Goal: Task Accomplishment & Management: Use online tool/utility

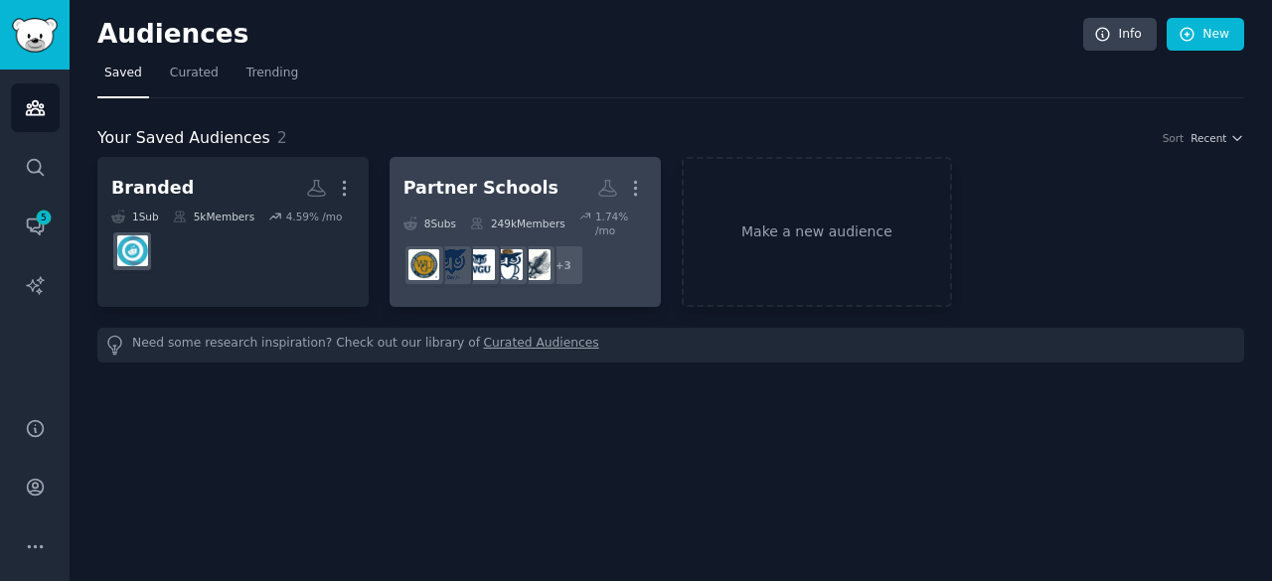
click at [494, 198] on div "Partner Schools" at bounding box center [480, 188] width 155 height 25
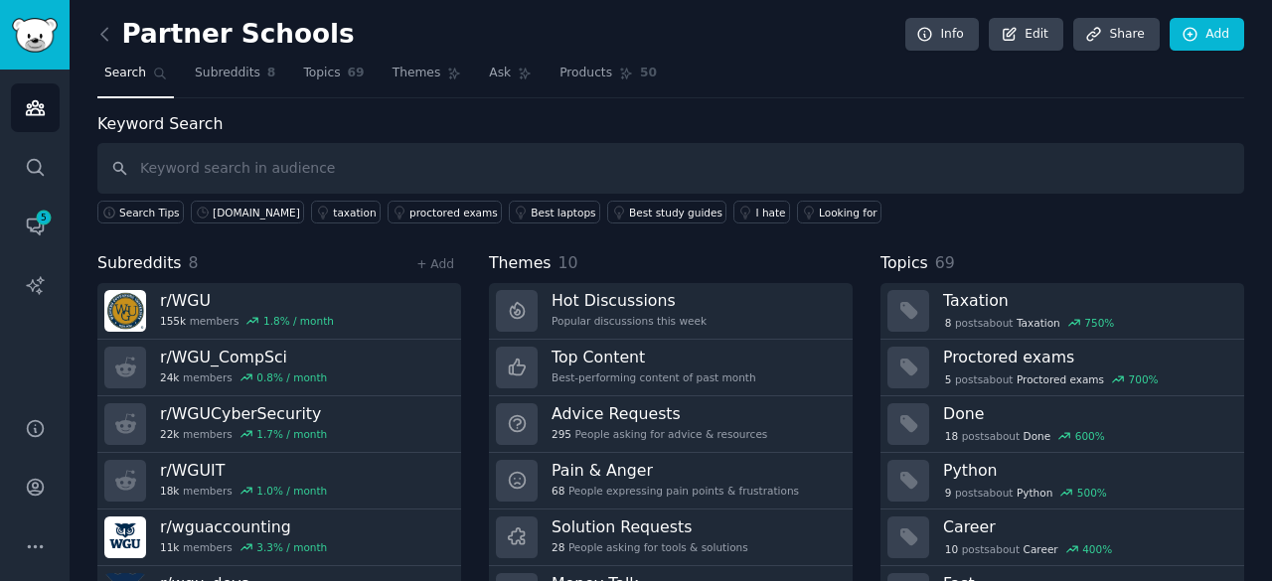
drag, startPoint x: 1264, startPoint y: 164, endPoint x: 1271, endPoint y: 202, distance: 38.4
click at [1271, 202] on main "Partner Schools Info Edit Share Add Search Subreddits 8 Topics 69 Themes Ask Pr…" at bounding box center [671, 290] width 1202 height 581
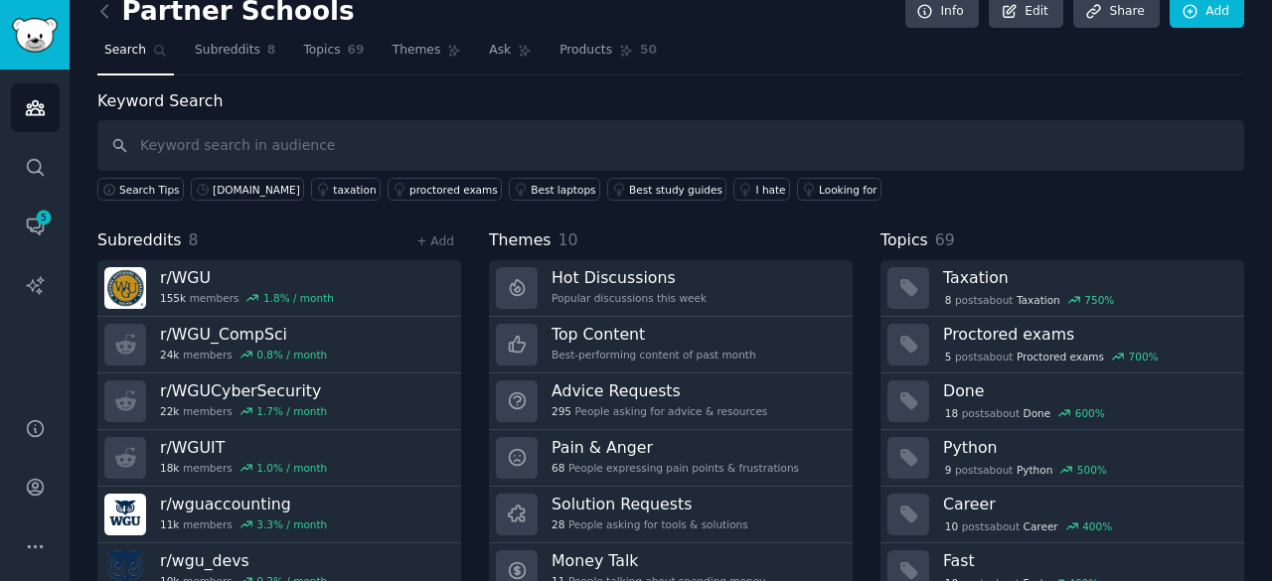
scroll to position [20, 0]
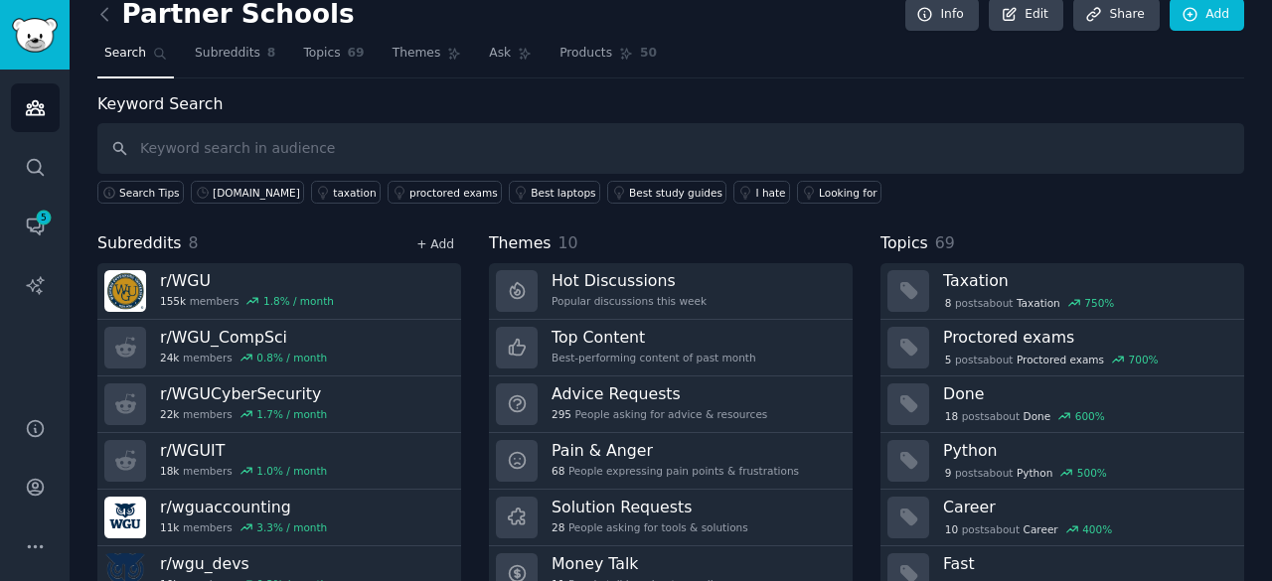
click at [433, 241] on link "+ Add" at bounding box center [435, 244] width 38 height 14
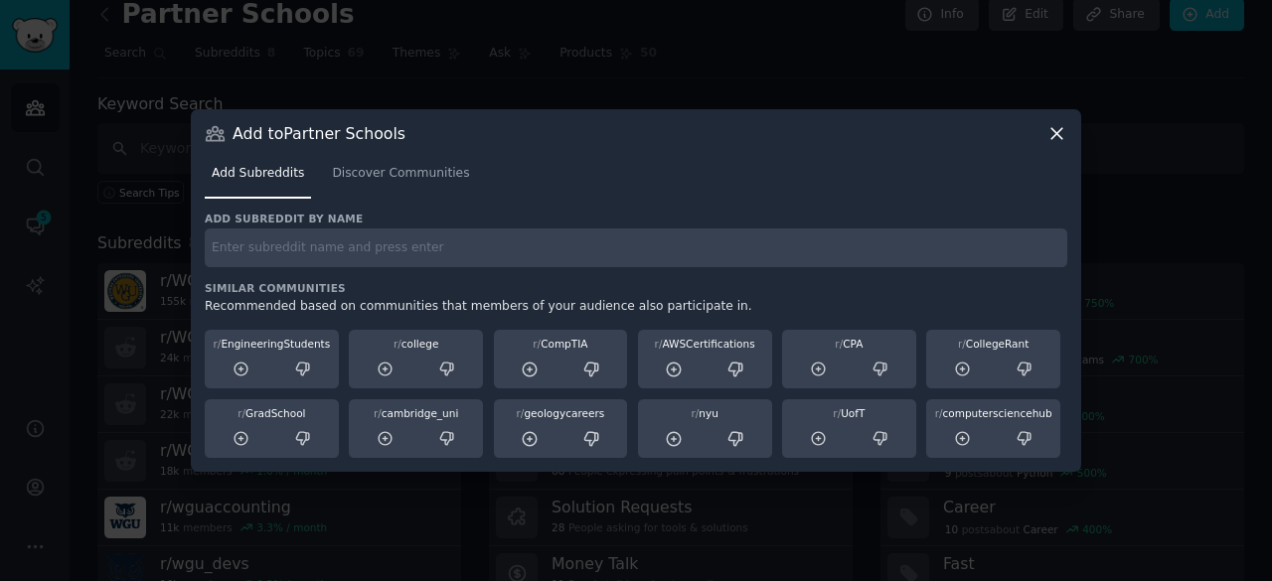
click at [301, 242] on input "text" at bounding box center [636, 248] width 862 height 39
type input "TESU"
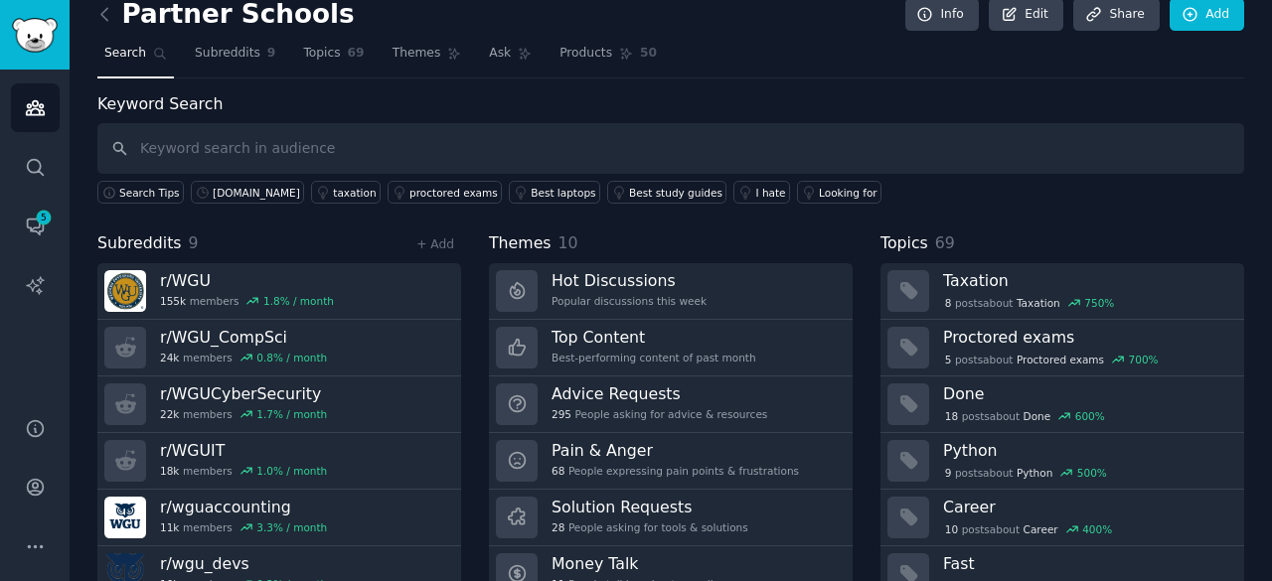
scroll to position [99, 0]
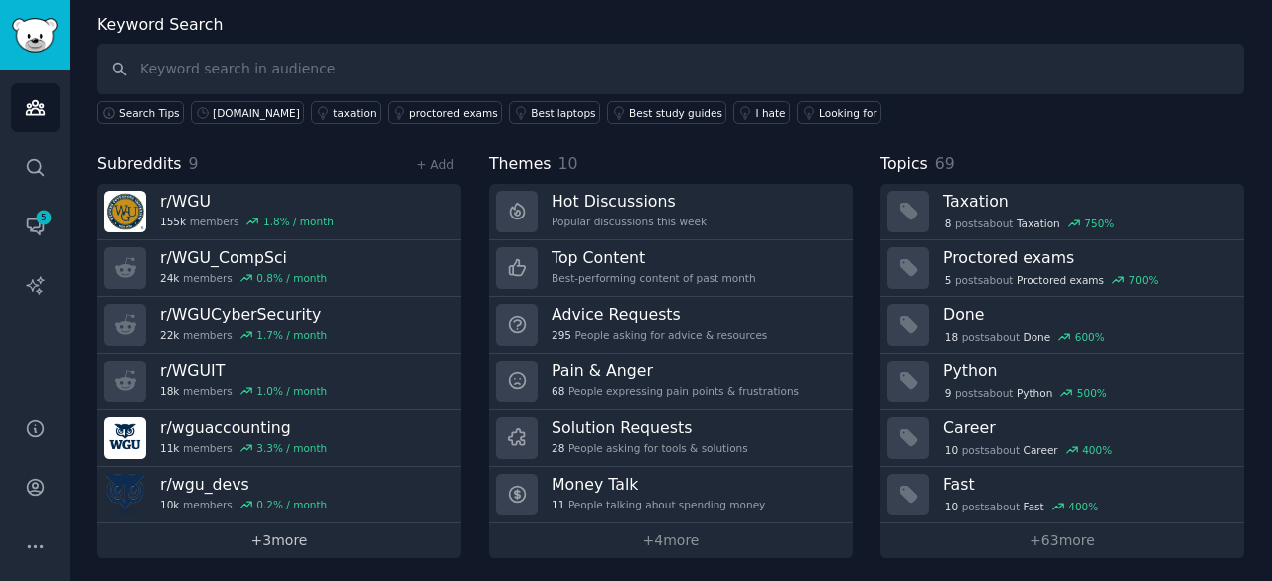
click at [290, 545] on link "+ 3 more" at bounding box center [279, 541] width 364 height 35
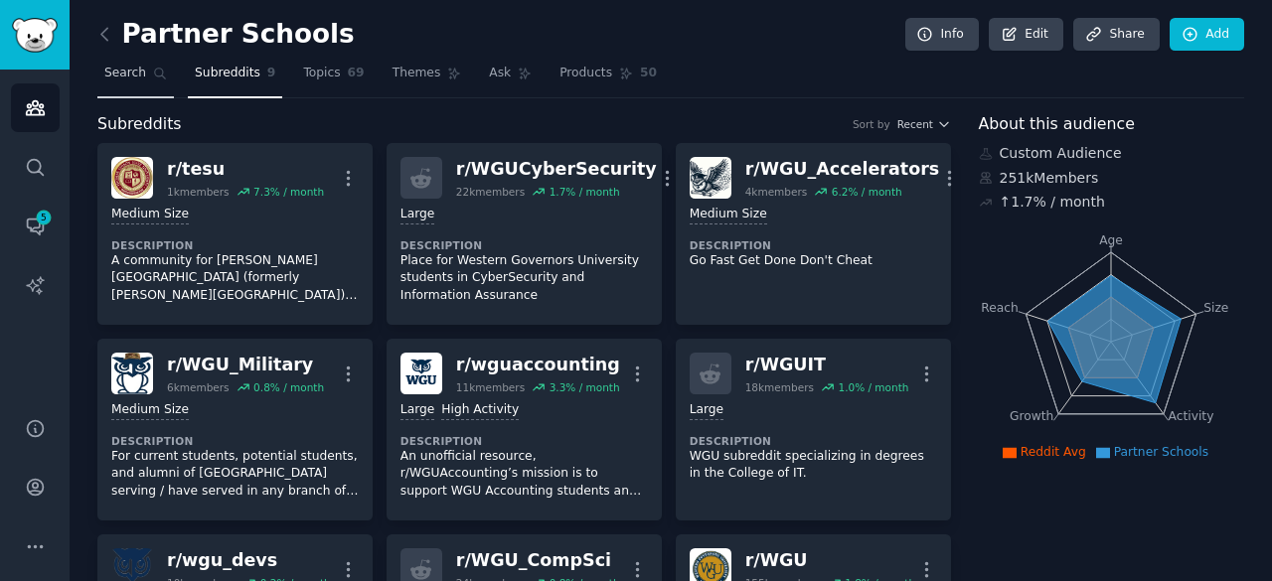
click at [120, 77] on span "Search" at bounding box center [125, 74] width 42 height 18
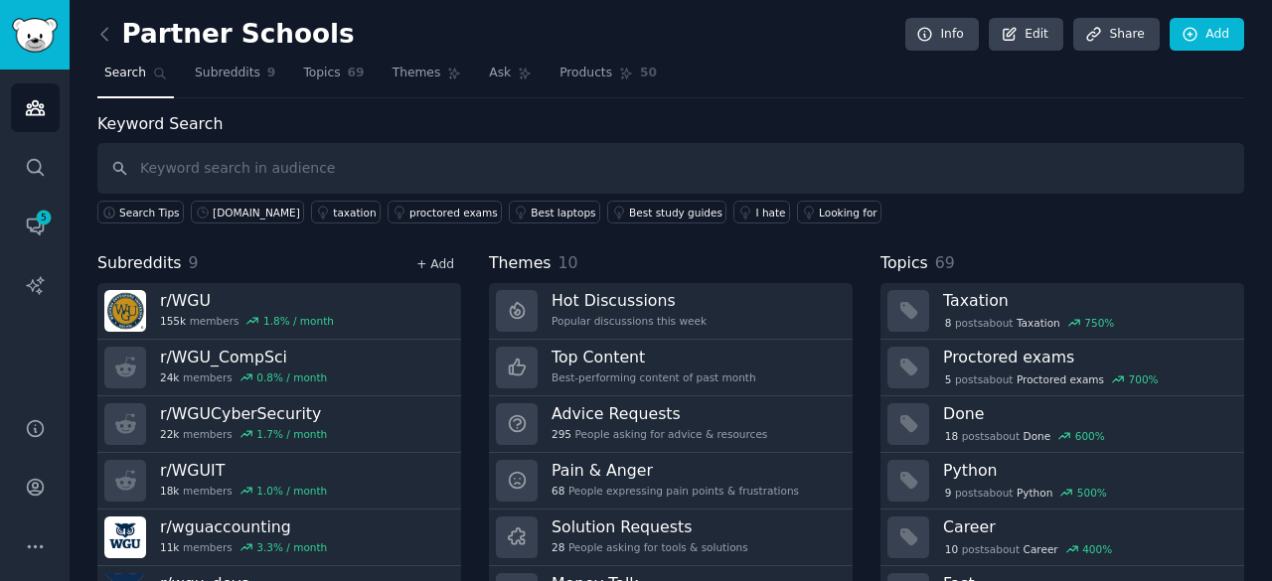
click at [439, 257] on link "+ Add" at bounding box center [435, 264] width 38 height 14
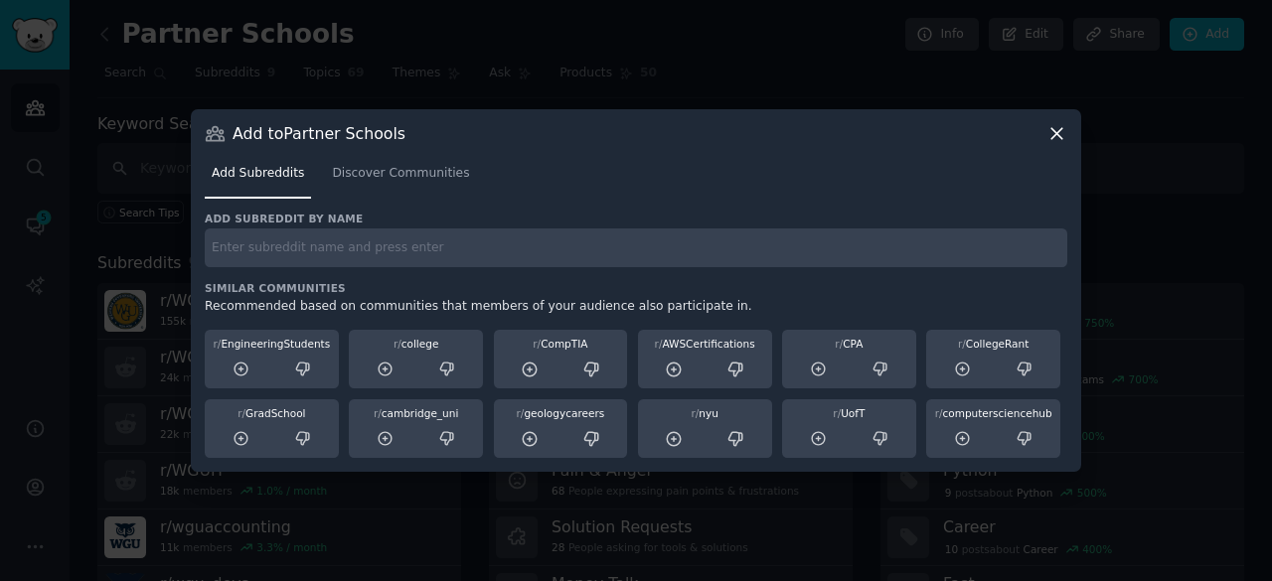
click at [344, 241] on input "text" at bounding box center [636, 248] width 862 height 39
paste input "r/ThomasEdison r/tesuStudents r/ThomasEdisonState"
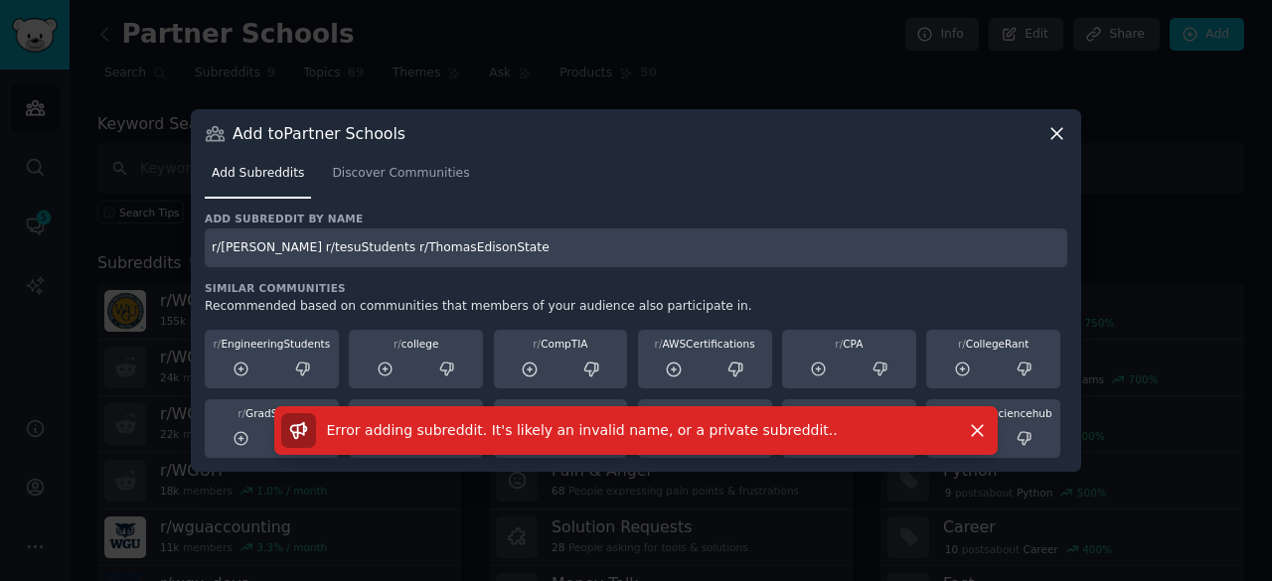
drag, startPoint x: 495, startPoint y: 246, endPoint x: 300, endPoint y: 255, distance: 194.9
click at [300, 255] on input "r/ThomasEdison r/tesuStudents r/ThomasEdisonState" at bounding box center [636, 248] width 862 height 39
type input "r/ThomasEdison"
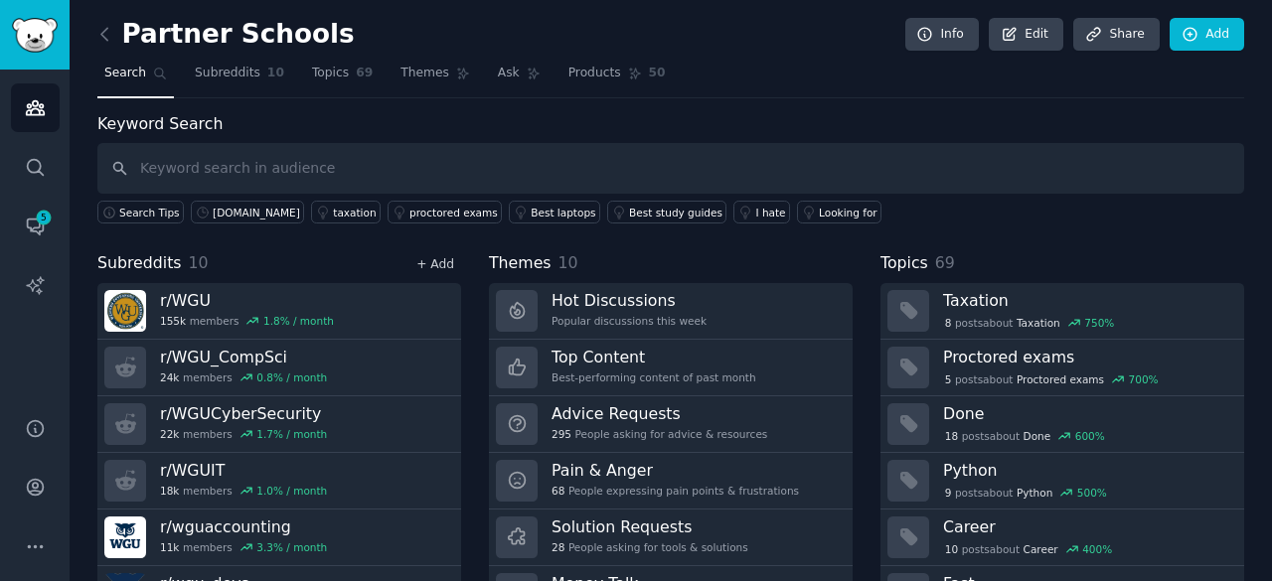
click at [423, 257] on link "+ Add" at bounding box center [435, 264] width 38 height 14
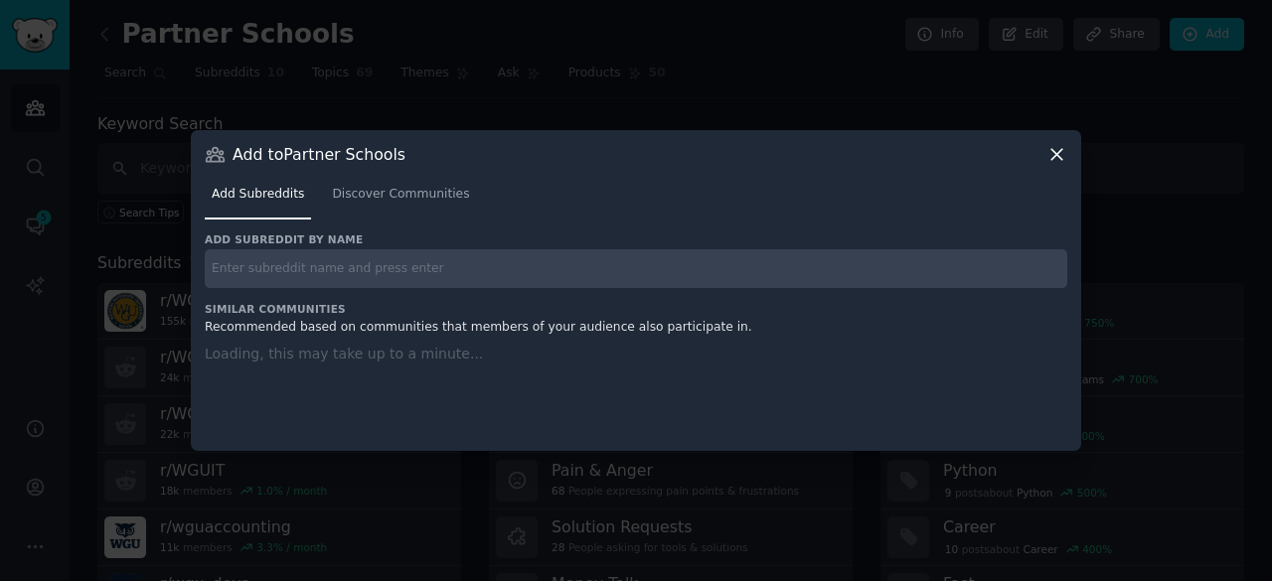
click at [372, 281] on input "text" at bounding box center [636, 268] width 862 height 39
paste input "r/tesuStudents r/ThomasEdisonState"
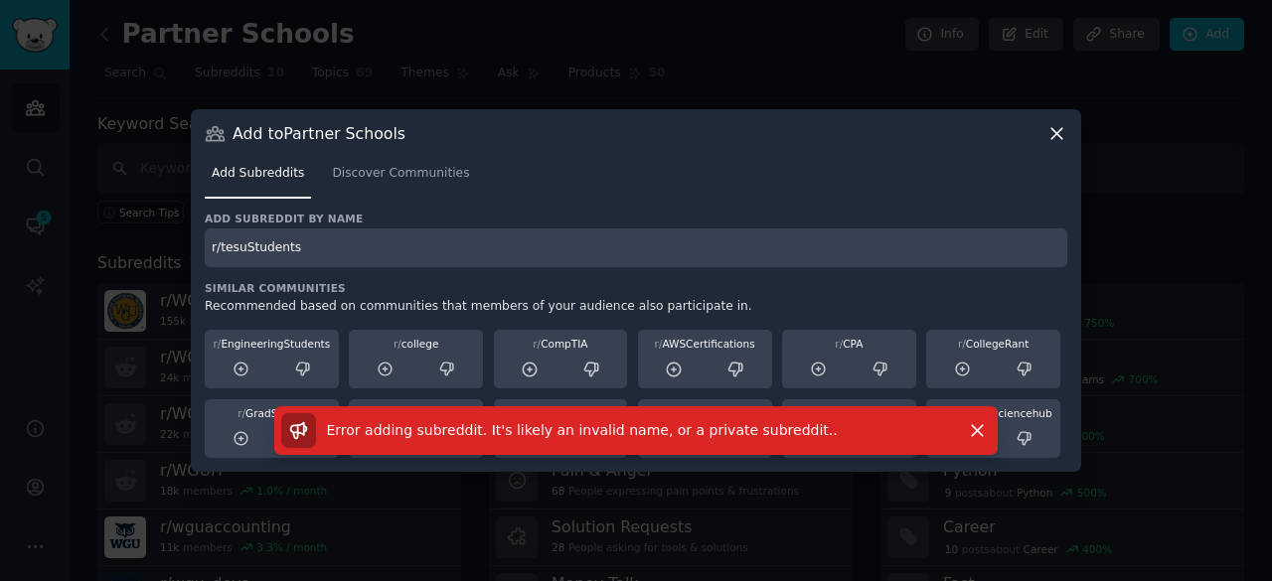
click at [348, 247] on input "r/tesuStudents" at bounding box center [636, 248] width 862 height 39
drag, startPoint x: 348, startPoint y: 247, endPoint x: 217, endPoint y: 248, distance: 131.1
click at [217, 248] on input "r/tesuStudents" at bounding box center [636, 248] width 862 height 39
paste input "r/tesuStudents r/ThomasEdisonState"
click at [294, 248] on input "rr/tesuStudents r/ThomasEdisonState" at bounding box center [636, 248] width 862 height 39
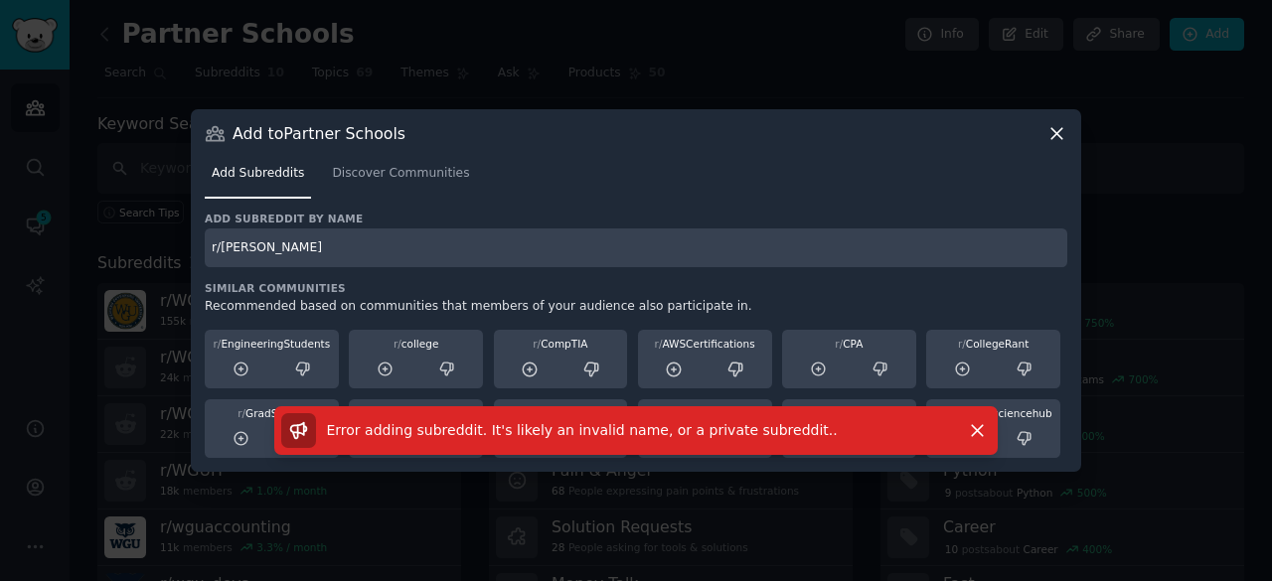
type input "r/ThomasEdisonState"
click at [1053, 132] on icon at bounding box center [1056, 133] width 21 height 21
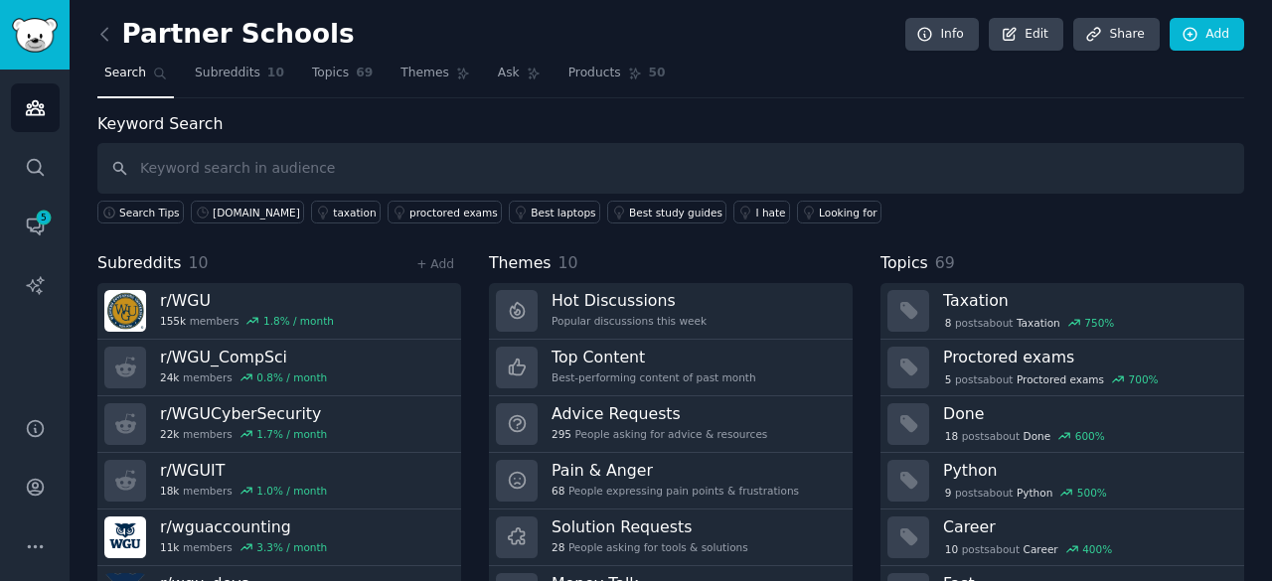
scroll to position [99, 0]
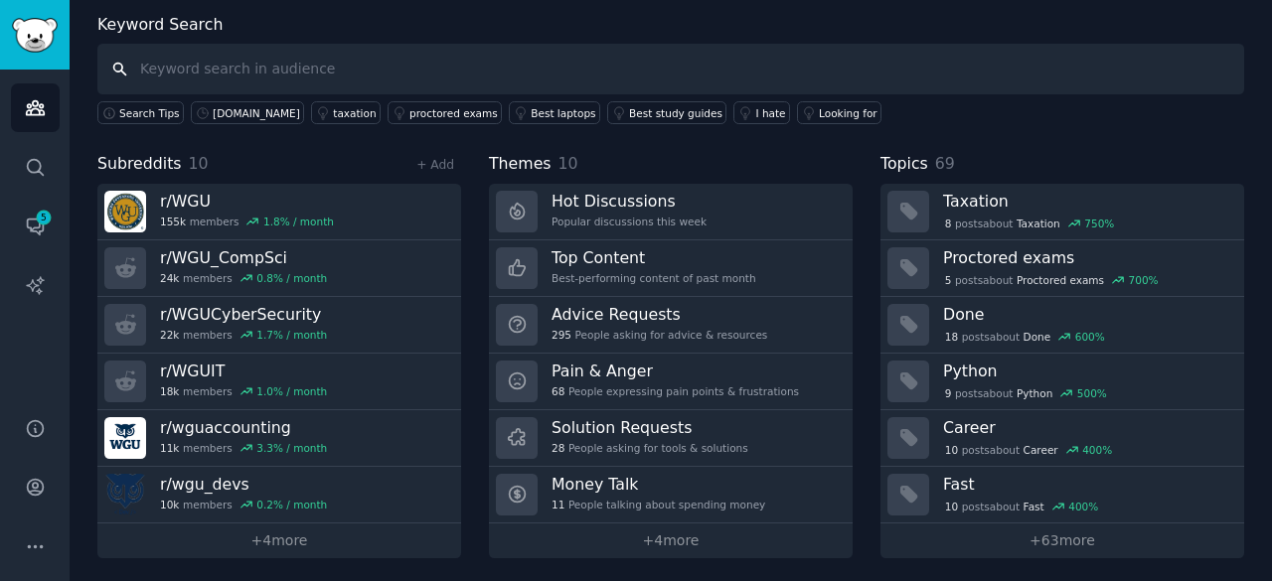
click at [297, 63] on input "text" at bounding box center [670, 69] width 1147 height 51
type input "r/gcu"
click at [424, 168] on link "+ Add" at bounding box center [435, 165] width 38 height 14
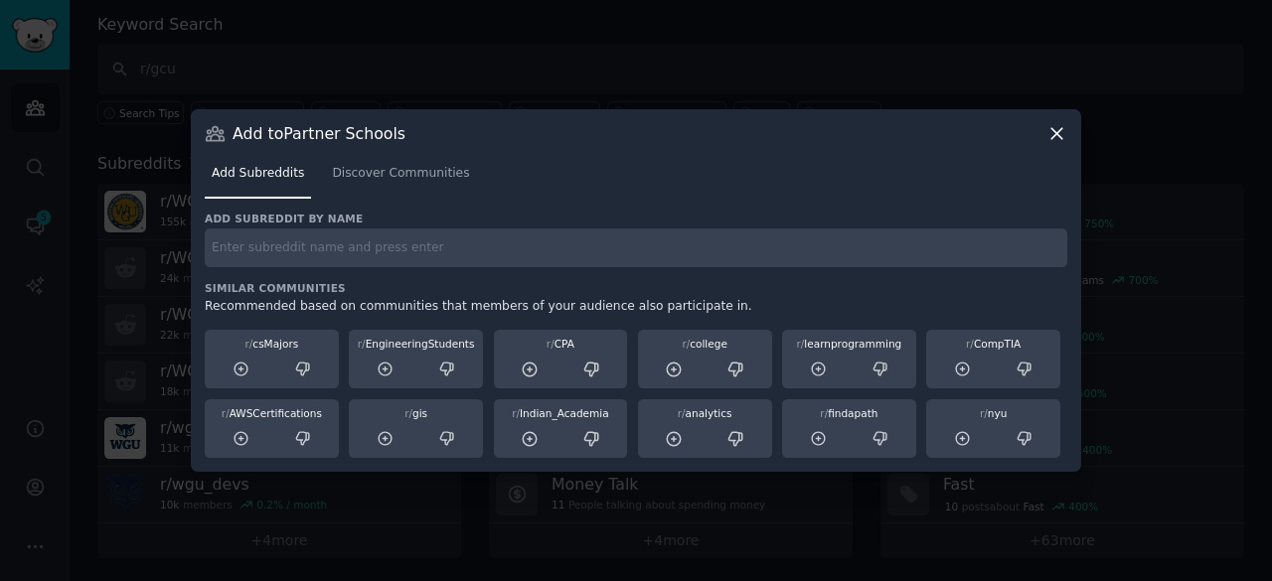
click at [396, 243] on input "text" at bounding box center [636, 248] width 862 height 39
type input "r/gcu"
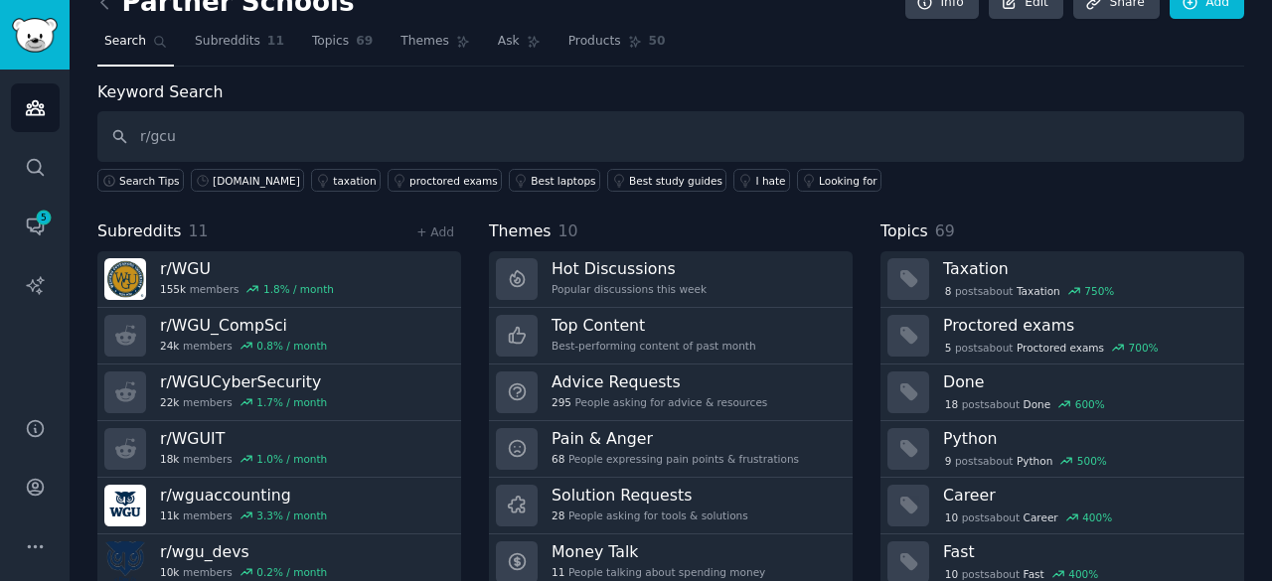
scroll to position [16, 0]
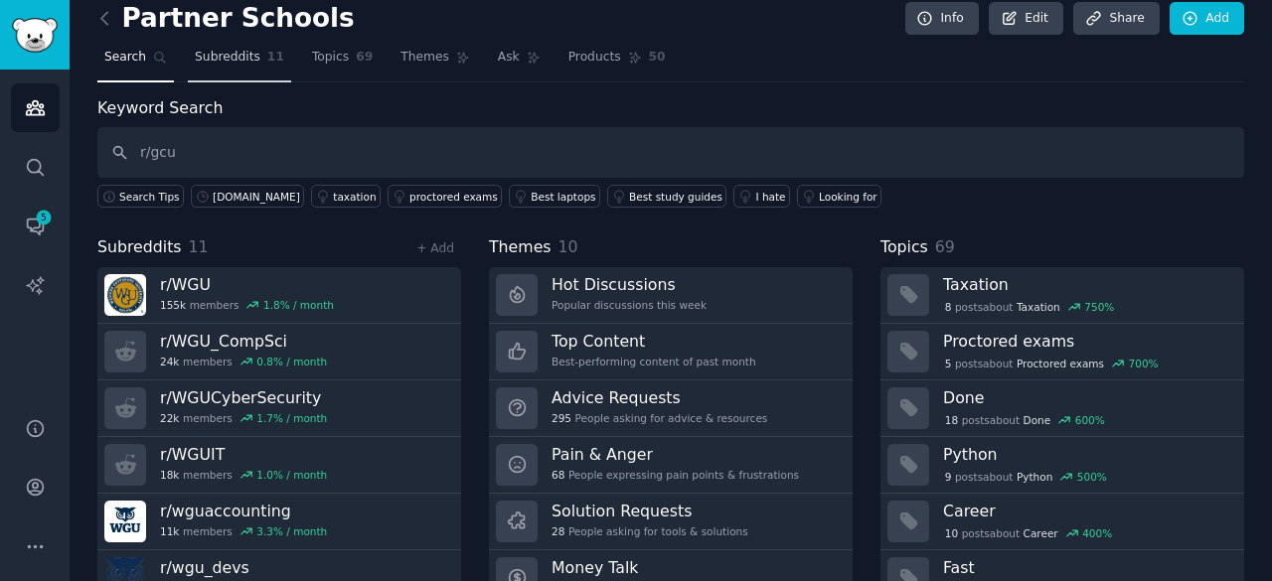
click at [229, 62] on span "Subreddits" at bounding box center [228, 58] width 66 height 18
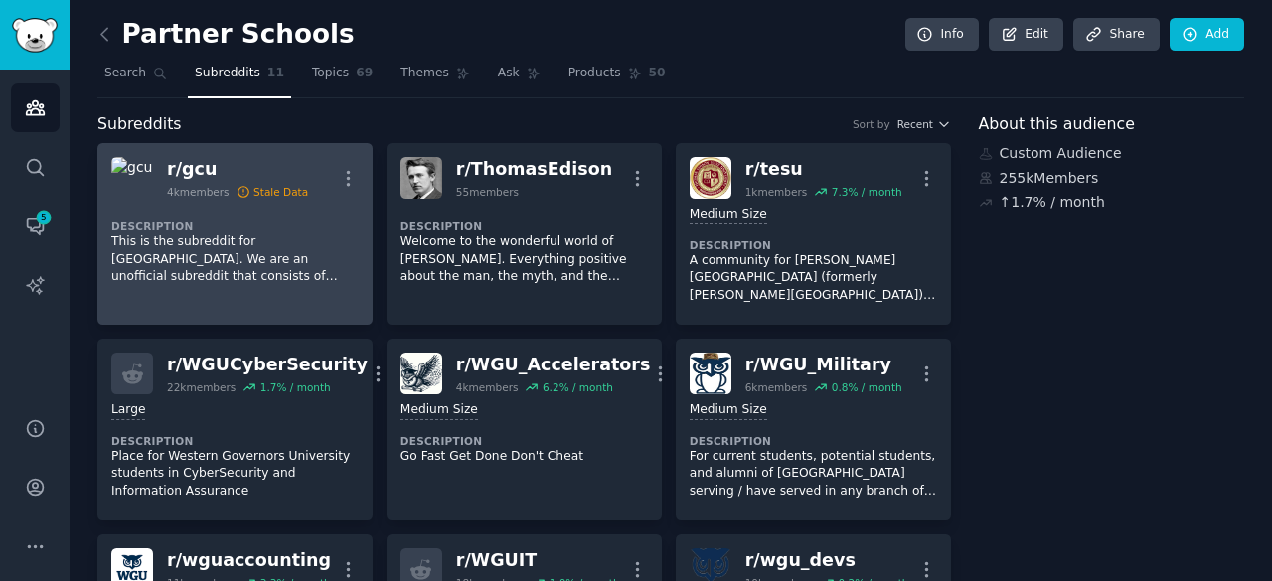
click at [196, 169] on div "r/ gcu" at bounding box center [237, 169] width 141 height 25
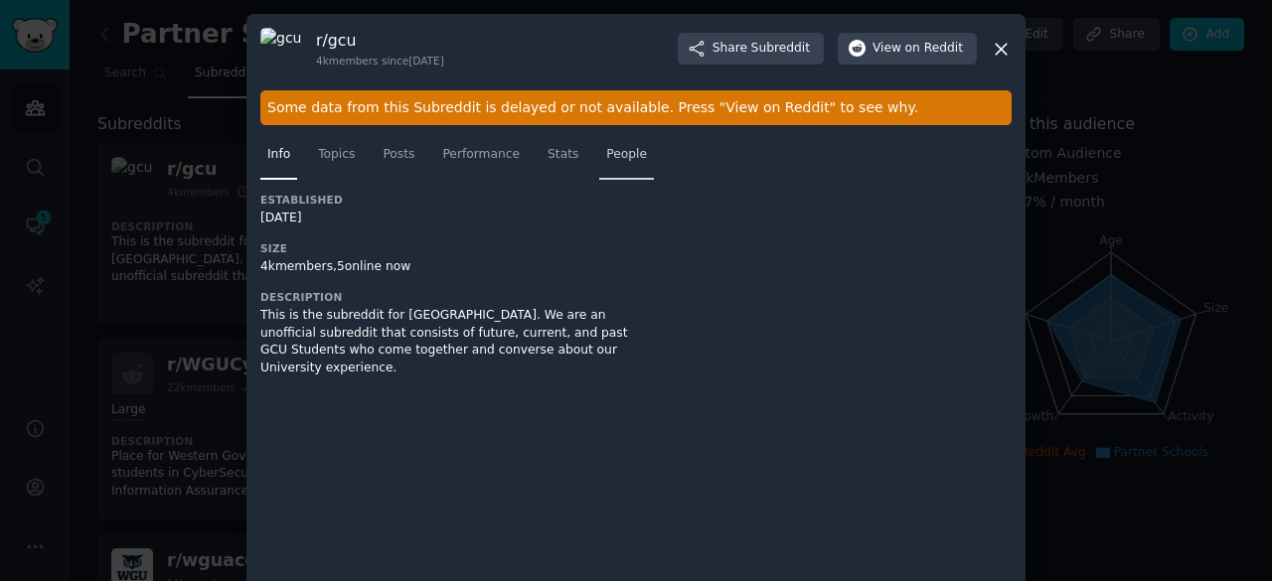
click at [600, 142] on link "People" at bounding box center [626, 159] width 55 height 41
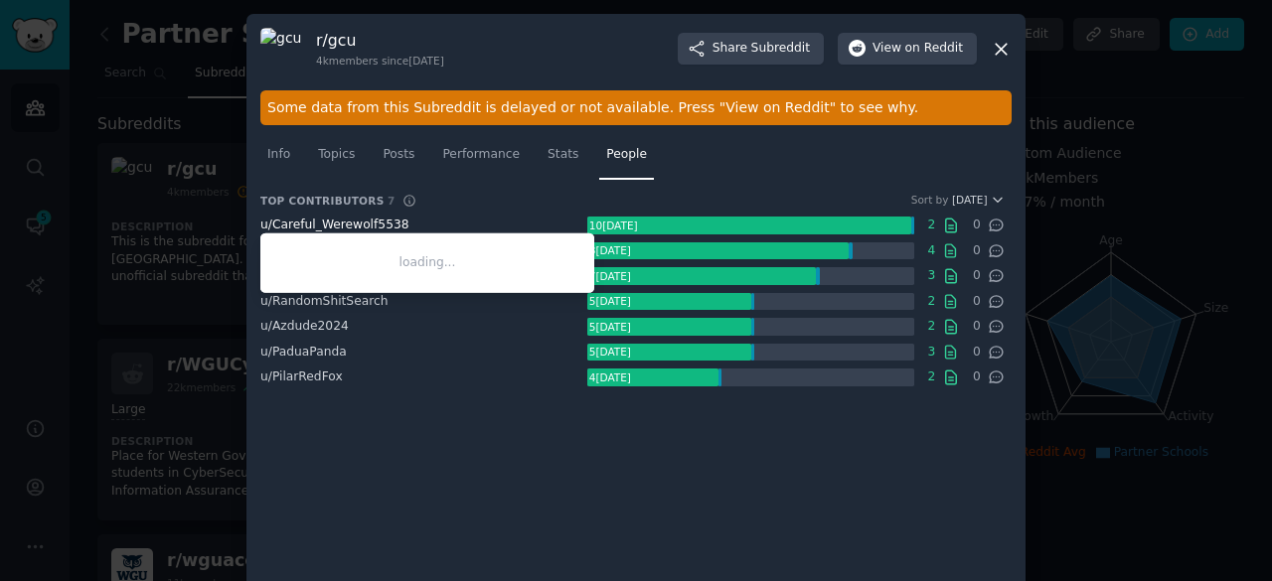
click at [345, 220] on span "u/ Careful_Werewolf5538" at bounding box center [334, 225] width 149 height 14
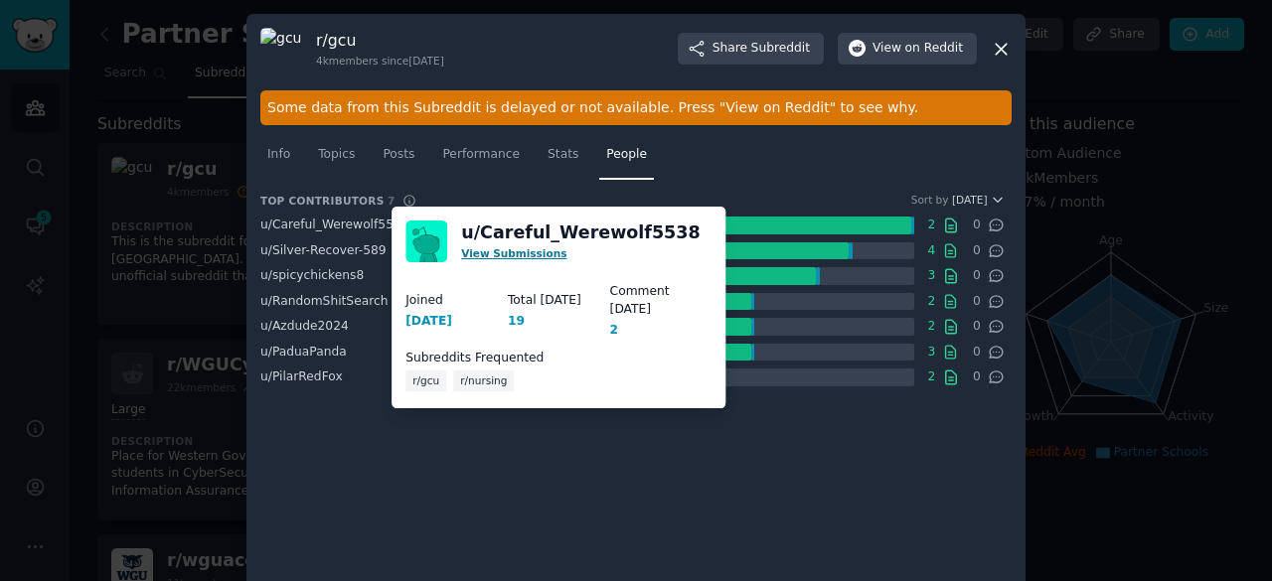
click at [480, 253] on link "View Submissions" at bounding box center [513, 253] width 105 height 12
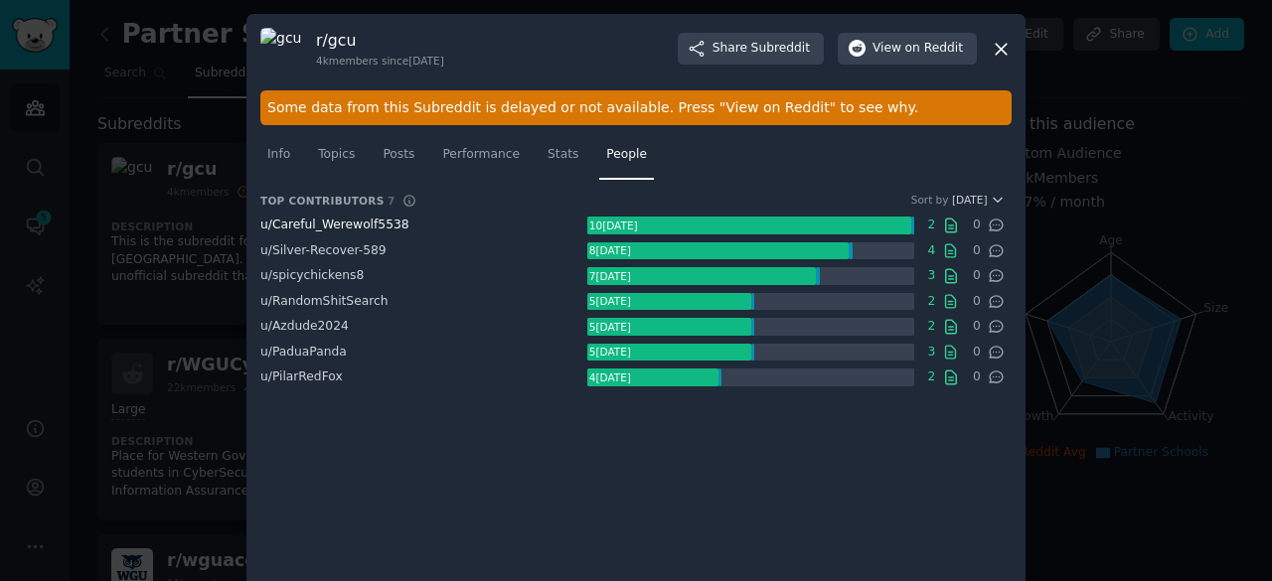
click at [315, 222] on span "u/ Careful_Werewolf5538" at bounding box center [334, 225] width 149 height 14
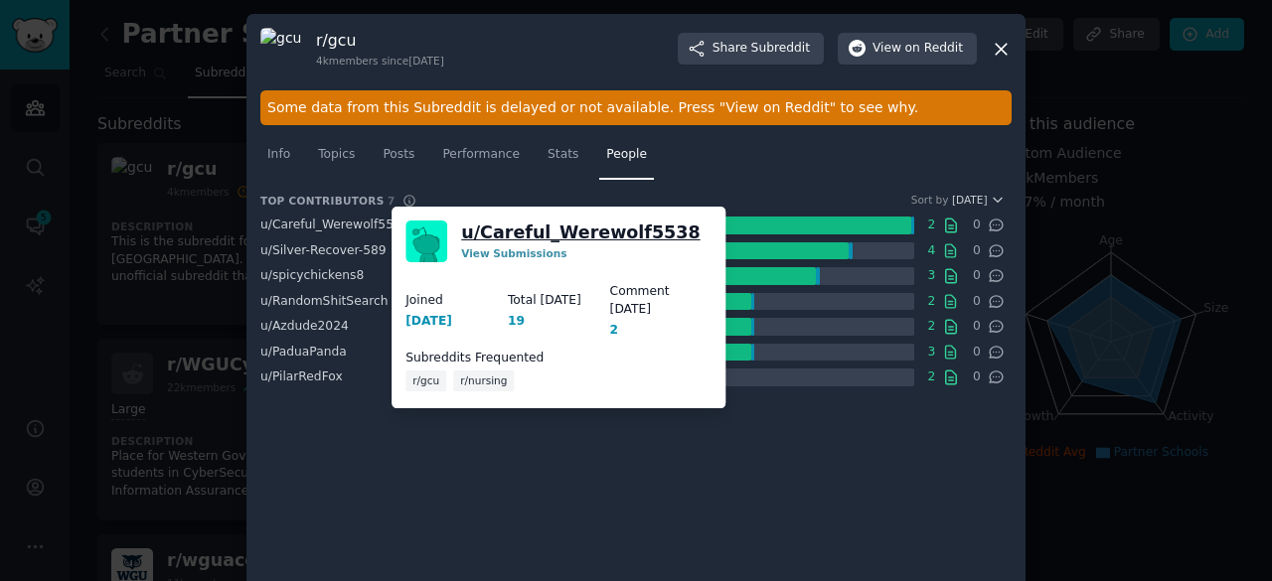
click at [532, 230] on link "u/ Careful_Werewolf5538" at bounding box center [580, 233] width 238 height 25
